Goal: Information Seeking & Learning: Learn about a topic

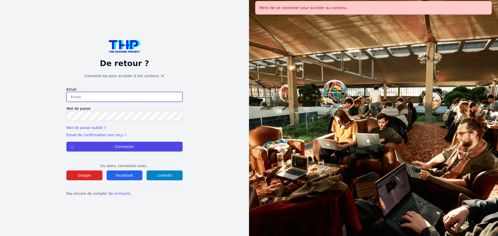
click at [137, 99] on input "email" at bounding box center [124, 97] width 116 height 10
type input "melody_stephan@icloud.com"
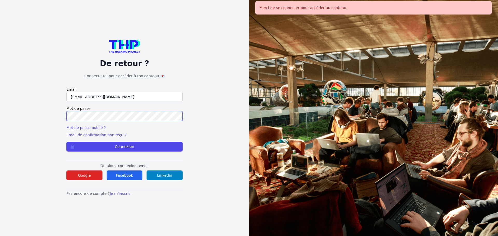
click at [66, 142] on button "Connexion" at bounding box center [124, 147] width 116 height 10
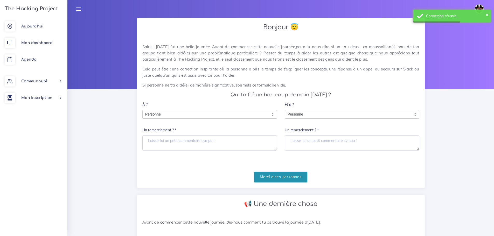
click at [268, 178] on input "Merci à ces personnes" at bounding box center [280, 177] width 53 height 11
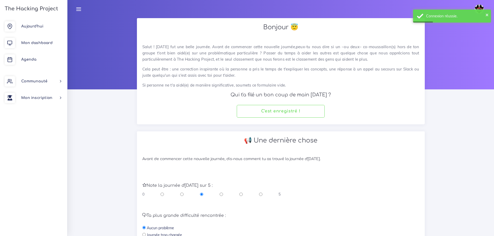
click at [240, 195] on input "radio" at bounding box center [240, 194] width 3 height 5
radio input "true"
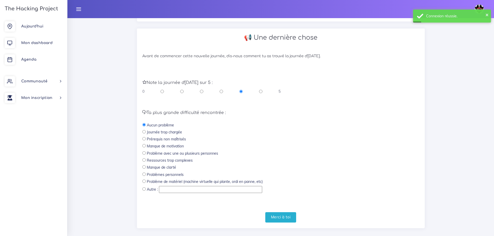
scroll to position [110, 0]
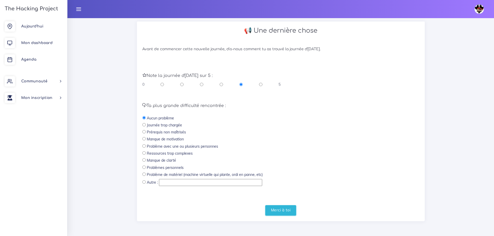
click at [277, 208] on input "Merci à toi" at bounding box center [280, 210] width 31 height 11
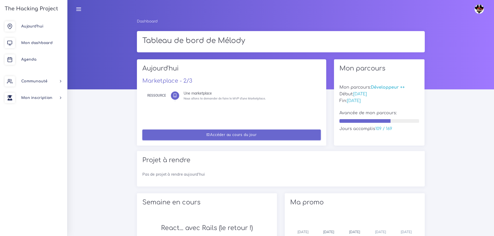
click at [273, 135] on link "Accéder au cours du jour" at bounding box center [231, 135] width 178 height 11
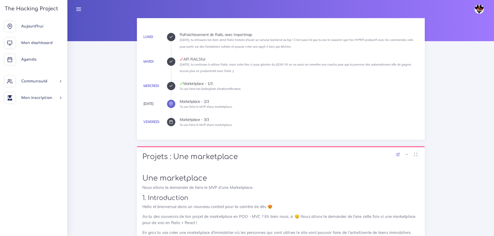
scroll to position [44, 0]
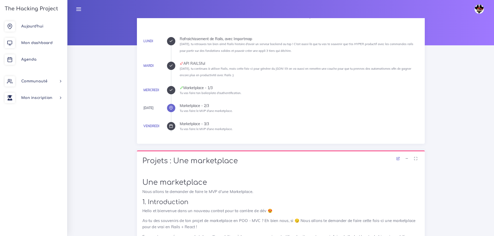
click at [173, 93] on div at bounding box center [171, 90] width 8 height 8
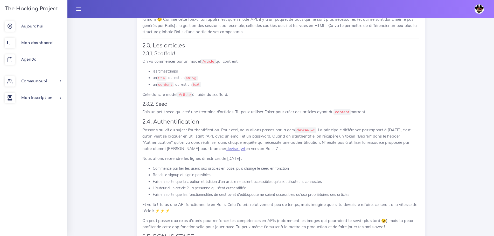
scroll to position [363, 0]
